Goal: Task Accomplishment & Management: Use online tool/utility

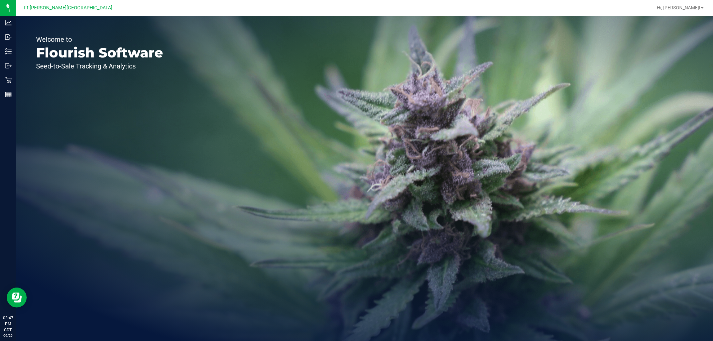
drag, startPoint x: 704, startPoint y: 0, endPoint x: 302, endPoint y: 114, distance: 417.2
click at [302, 114] on div "Welcome to Flourish Software Seed-to-Sale Tracking & Analytics" at bounding box center [364, 178] width 697 height 325
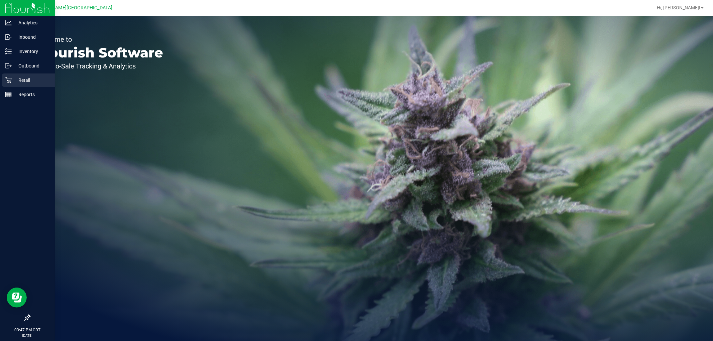
click at [9, 84] on div "Retail" at bounding box center [28, 80] width 53 height 13
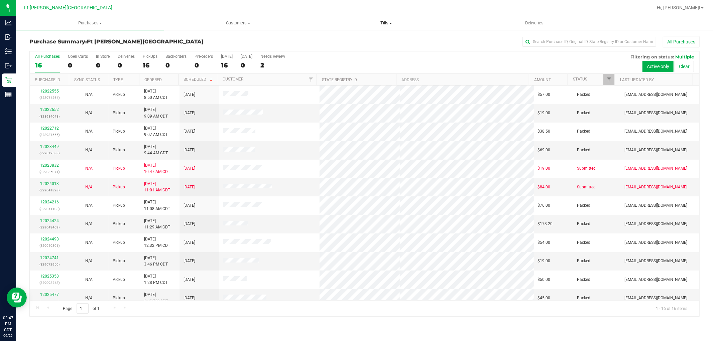
click at [389, 22] on span "Tills" at bounding box center [386, 23] width 147 height 6
click at [355, 38] on span "Manage tills" at bounding box center [334, 40] width 45 height 6
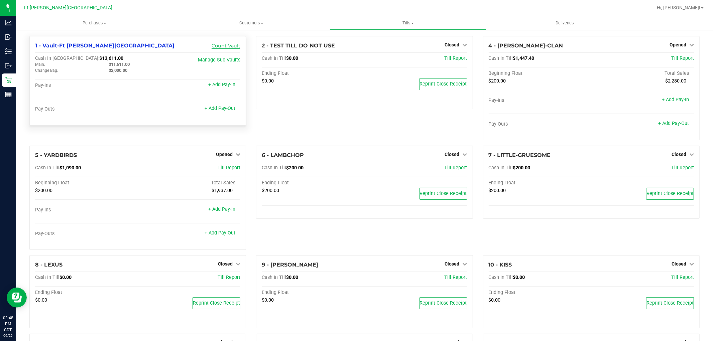
click at [216, 43] on link "Count Vault" at bounding box center [226, 46] width 29 height 6
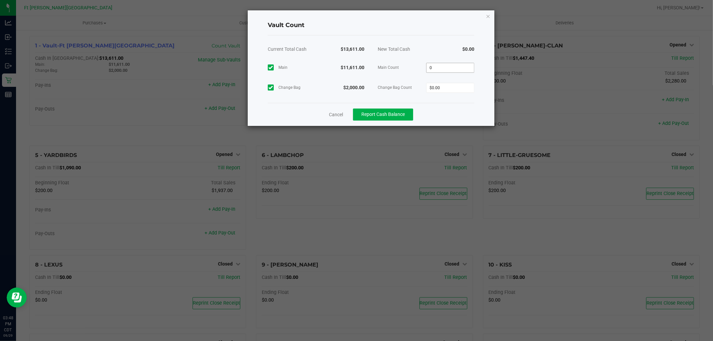
click at [448, 67] on input "0" at bounding box center [451, 67] width 48 height 9
type input "$11,611.00"
click at [442, 87] on input "0" at bounding box center [451, 87] width 48 height 9
type input "$2,000.00"
click at [464, 108] on div "Cancel Report Cash Balance" at bounding box center [371, 114] width 207 height 23
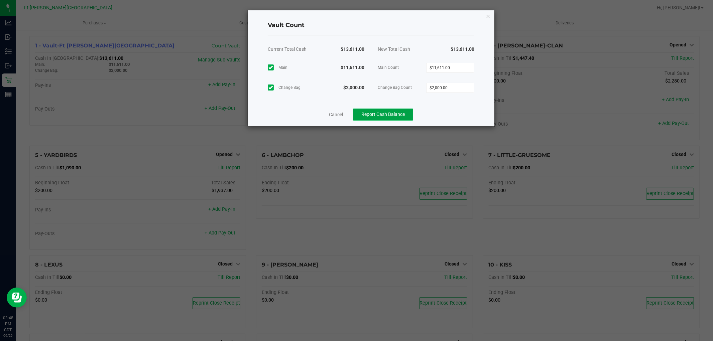
click at [398, 114] on span "Report Cash Balance" at bounding box center [383, 114] width 43 height 5
